Goal: Find specific page/section: Find specific page/section

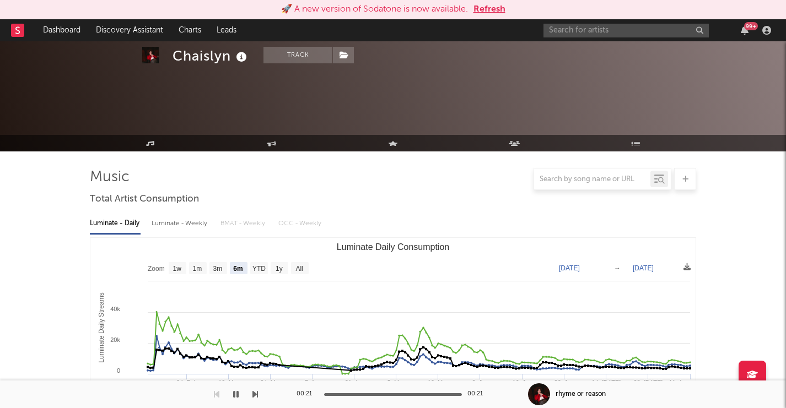
select select "6m"
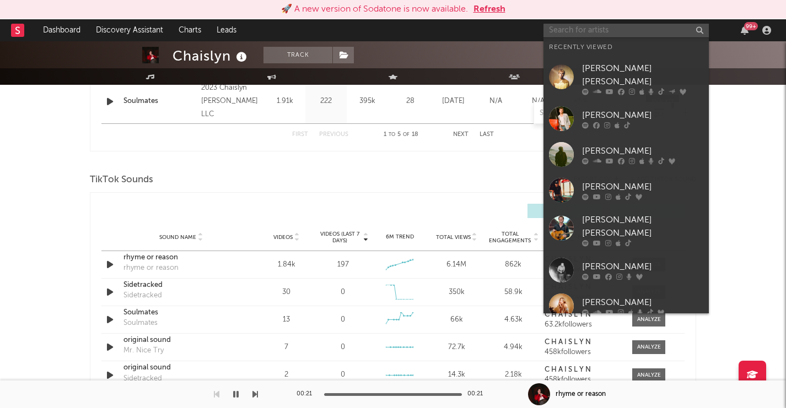
click at [613, 30] on input "text" at bounding box center [625, 31] width 165 height 14
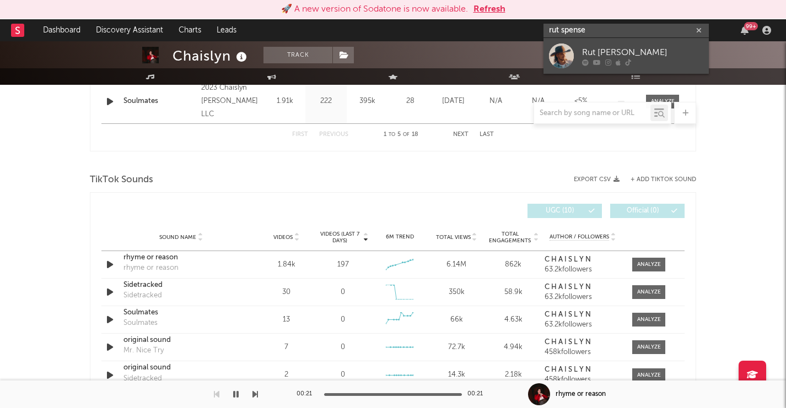
type input "rut spense"
click at [654, 61] on div at bounding box center [642, 62] width 121 height 7
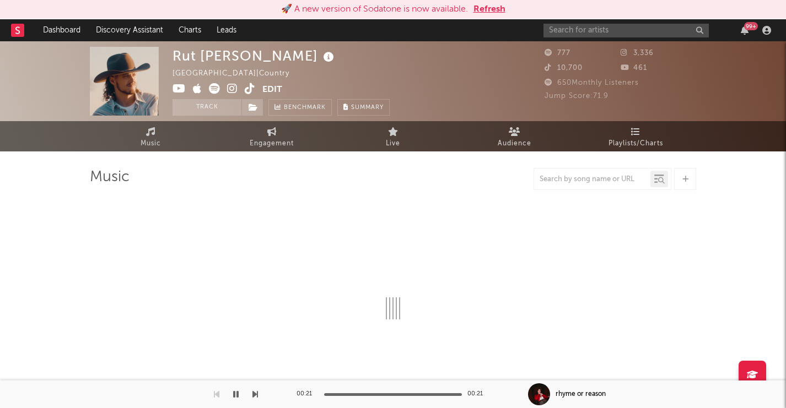
select select "1w"
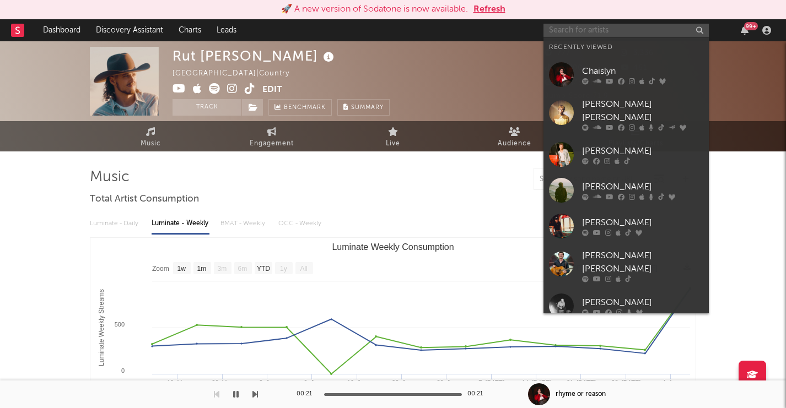
click at [643, 29] on input "text" at bounding box center [625, 31] width 165 height 14
